Goal: Check status: Check status

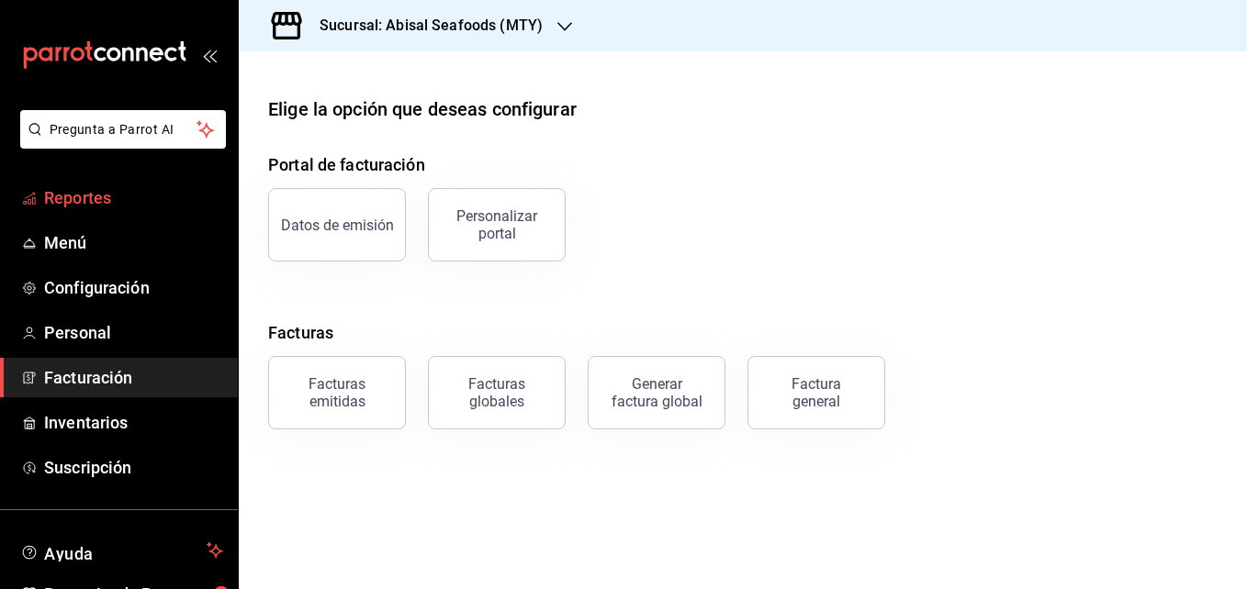
click at [191, 195] on span "Reportes" at bounding box center [133, 197] width 179 height 25
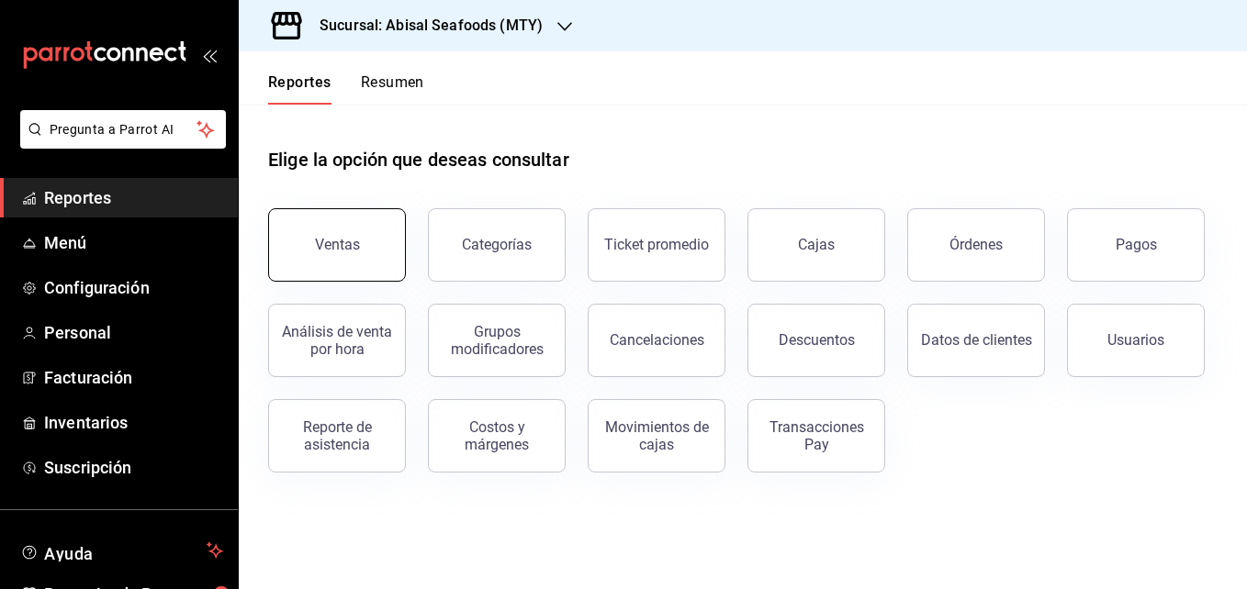
click at [310, 249] on button "Ventas" at bounding box center [337, 244] width 138 height 73
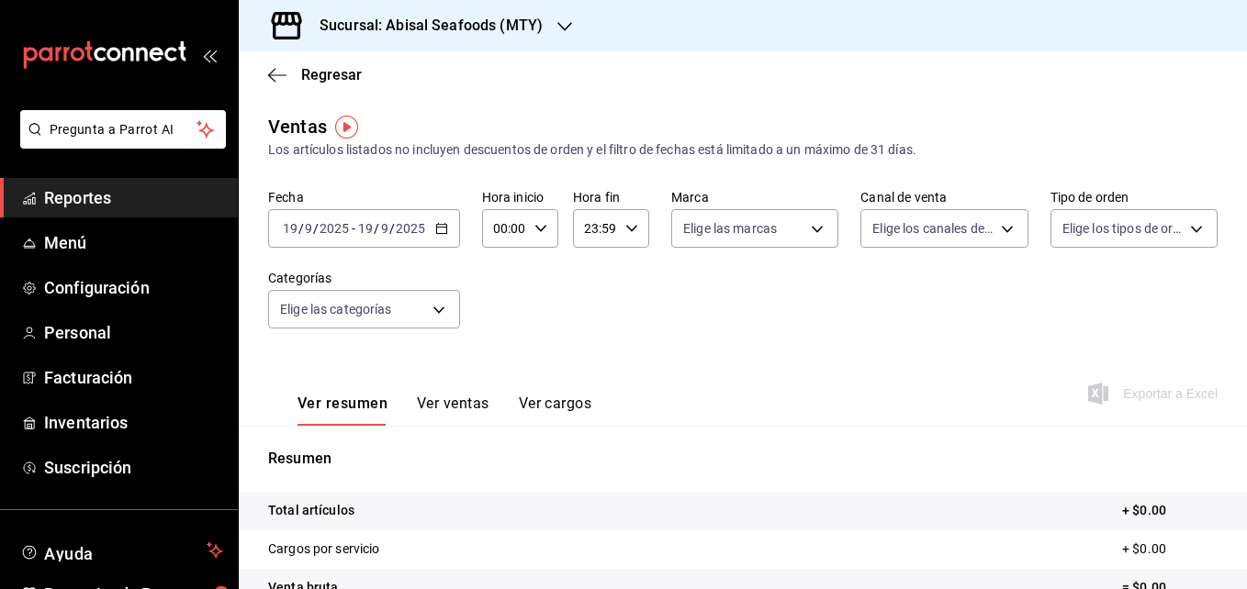
click at [444, 224] on \(Stroke\) "button" at bounding box center [444, 223] width 1 height 1
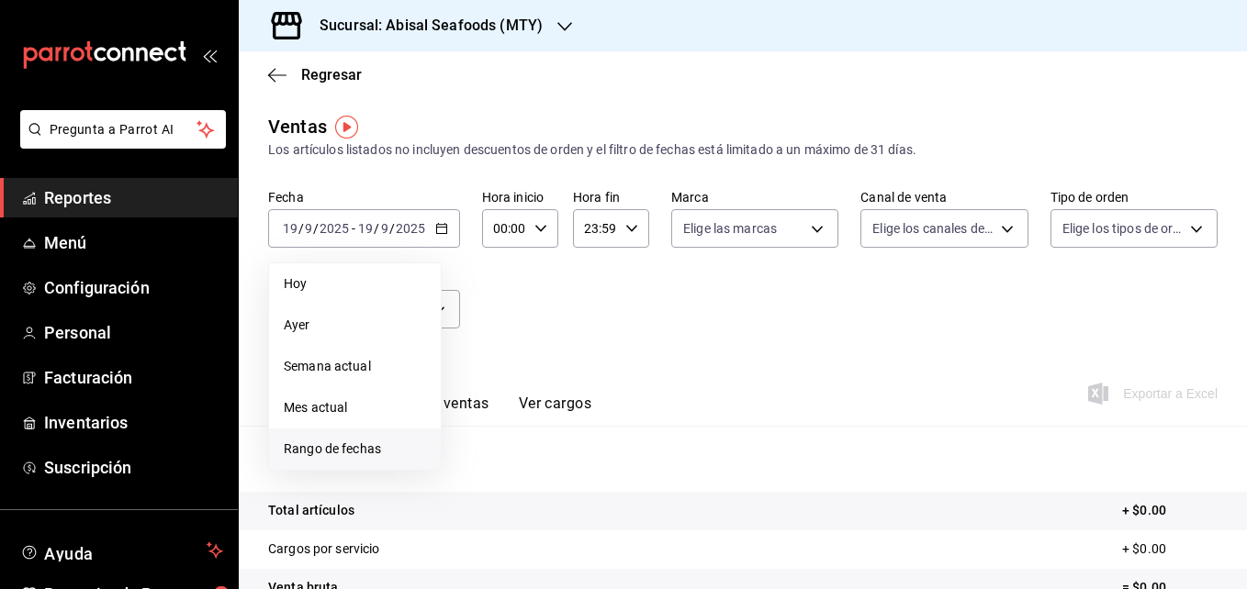
click at [389, 443] on span "Rango de fechas" at bounding box center [355, 449] width 142 height 19
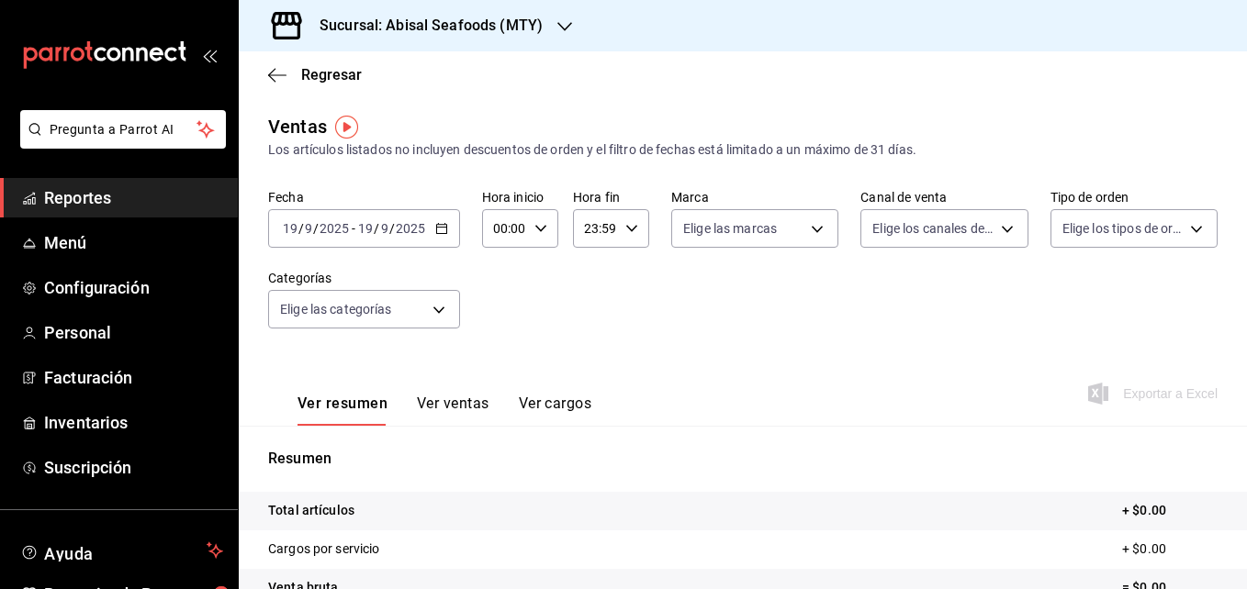
click at [464, 28] on h3 "Sucursal: Abisal Seafoods (MTY)" at bounding box center [424, 26] width 238 height 22
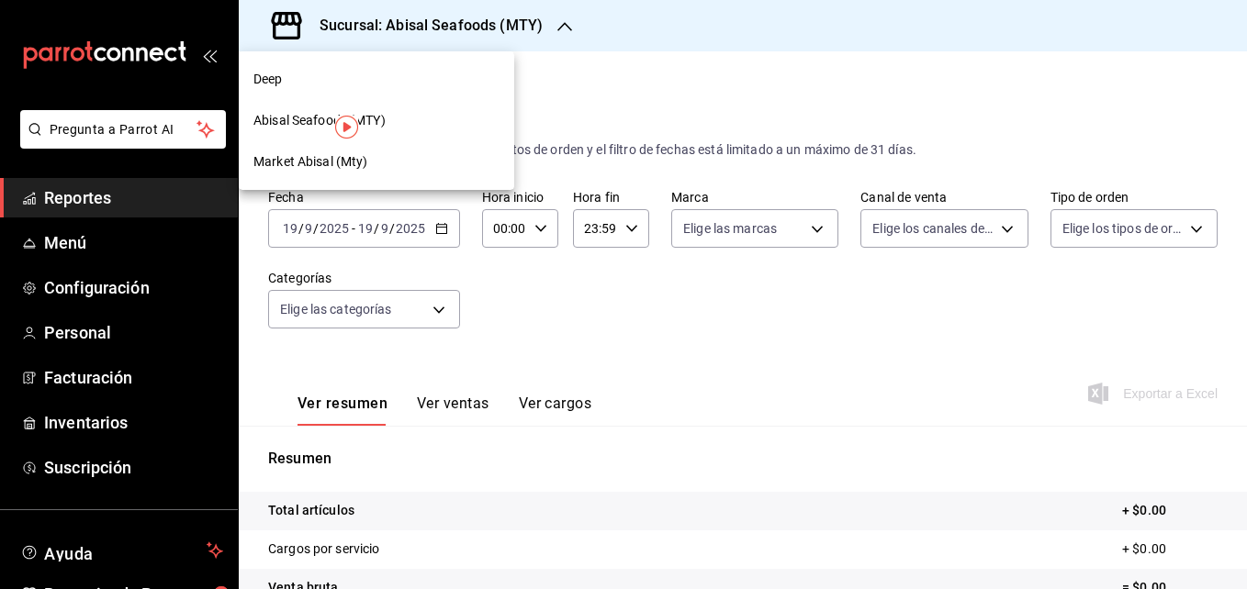
click at [433, 236] on div at bounding box center [623, 294] width 1247 height 589
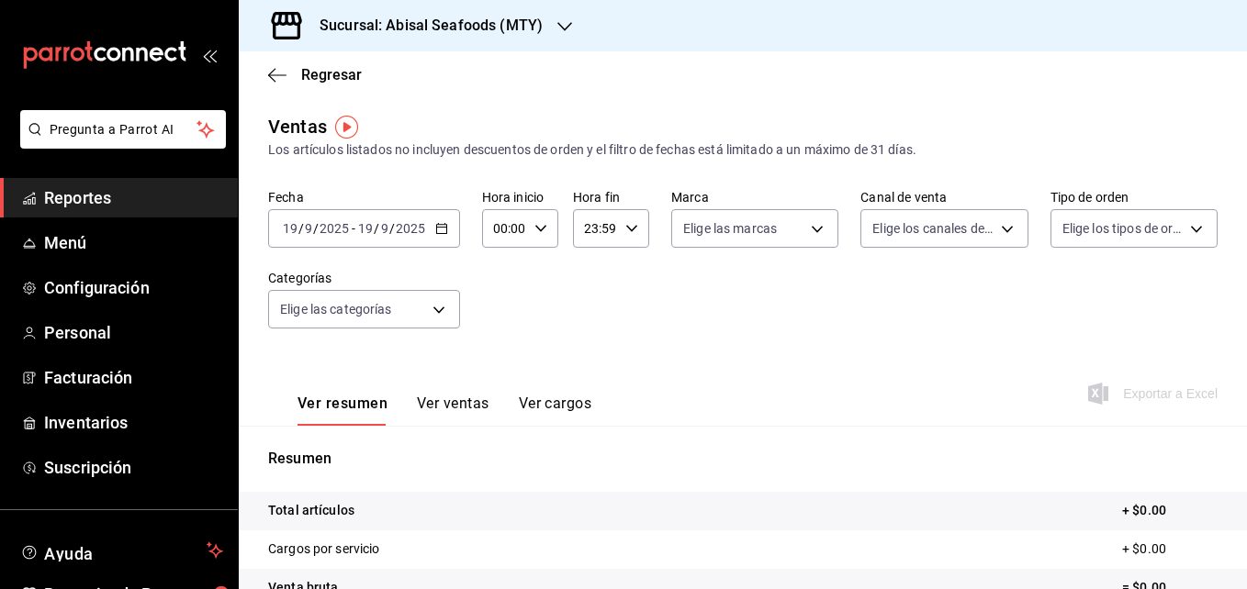
click at [433, 236] on div "[DATE] [DATE] - [DATE] [DATE]" at bounding box center [364, 228] width 192 height 39
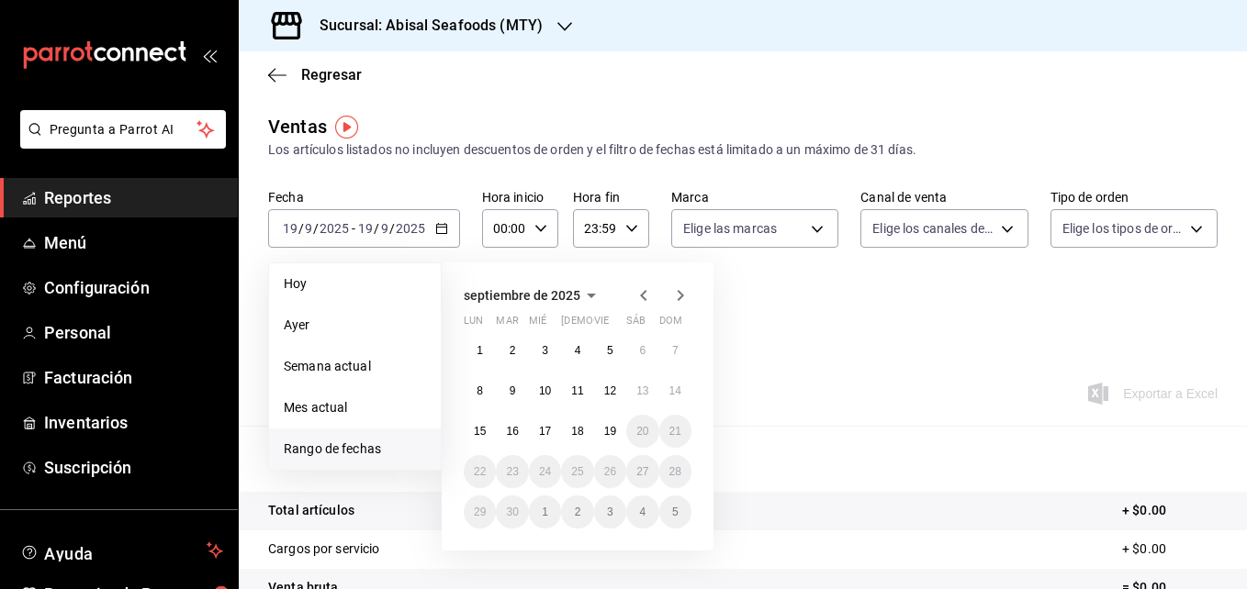
click at [634, 292] on icon "button" at bounding box center [644, 296] width 22 height 22
click at [607, 363] on button "1" at bounding box center [610, 350] width 32 height 33
click at [680, 514] on abbr "31" at bounding box center [675, 512] width 12 height 13
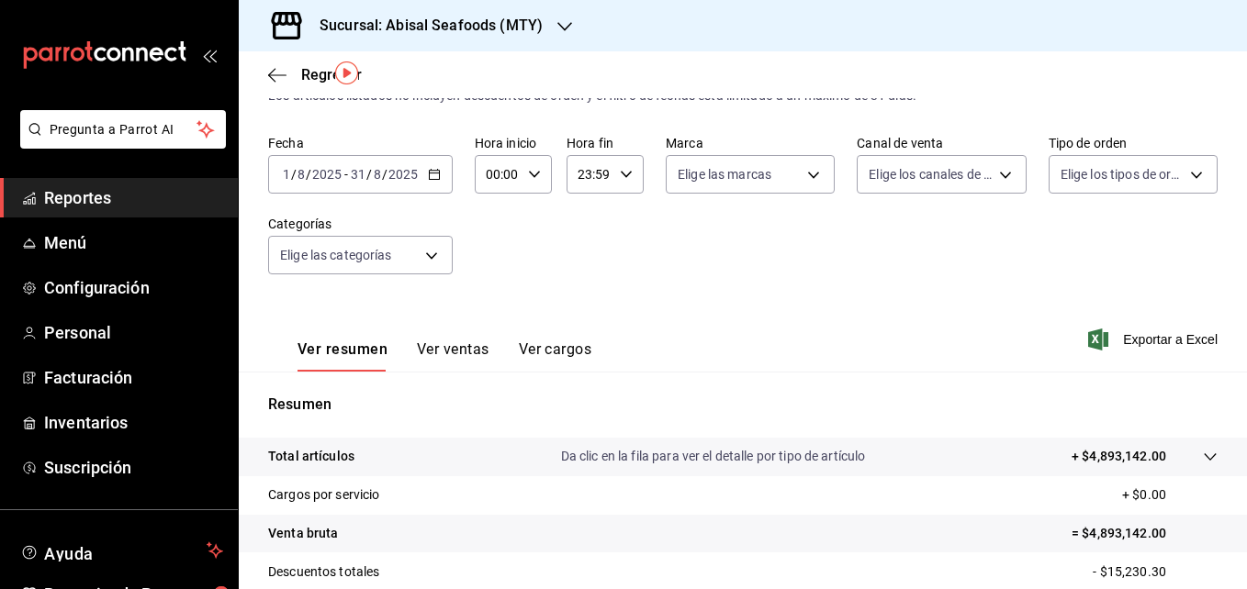
scroll to position [64, 0]
